Goal: Find specific page/section: Find specific page/section

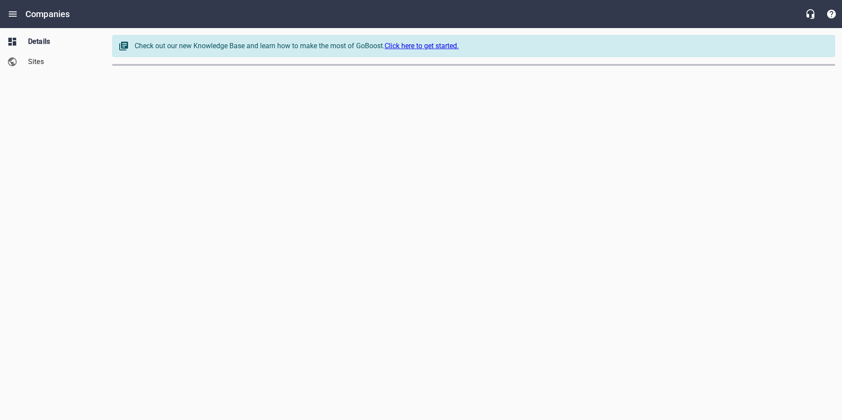
select select "[US_STATE]"
select select "4419"
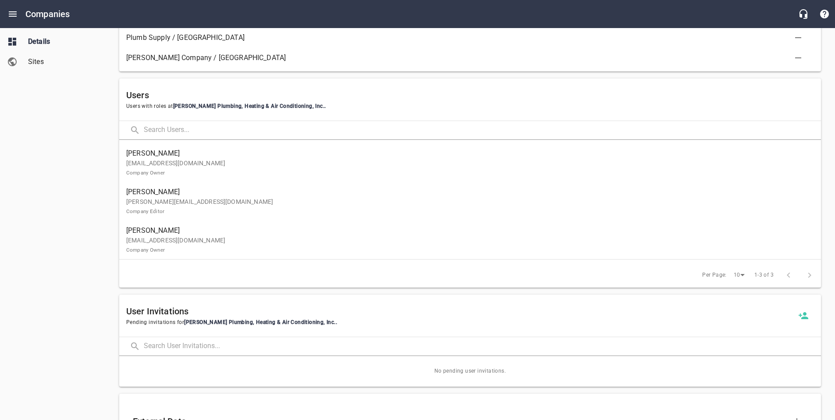
scroll to position [531, 0]
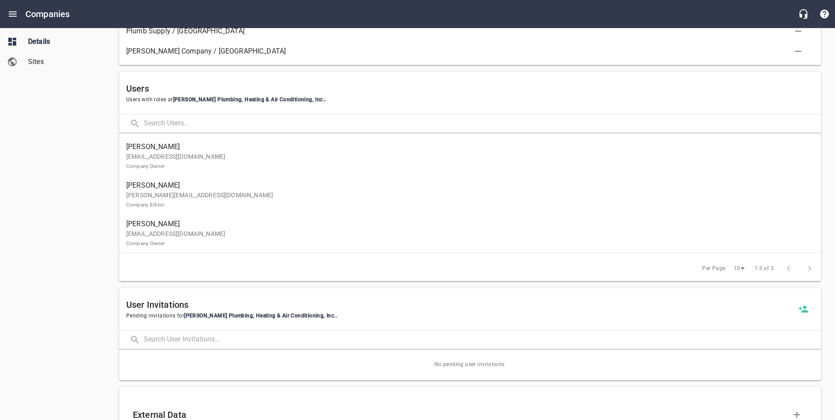
click at [272, 162] on p "[EMAIL_ADDRESS][DOMAIN_NAME] Company Owner" at bounding box center [466, 161] width 681 height 18
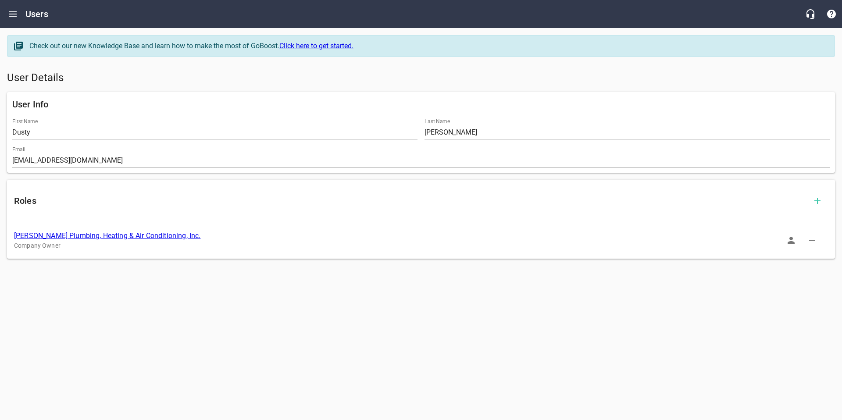
click at [788, 244] on icon "button" at bounding box center [791, 240] width 11 height 11
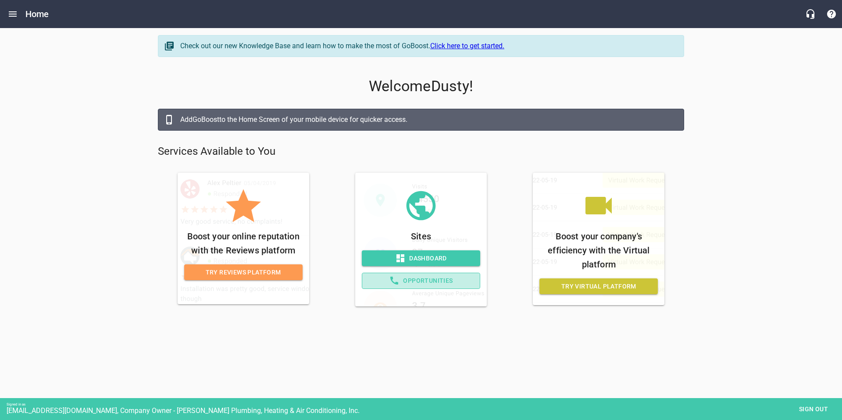
click at [429, 279] on span "Opportunities" at bounding box center [420, 280] width 103 height 11
